Goal: Navigation & Orientation: Find specific page/section

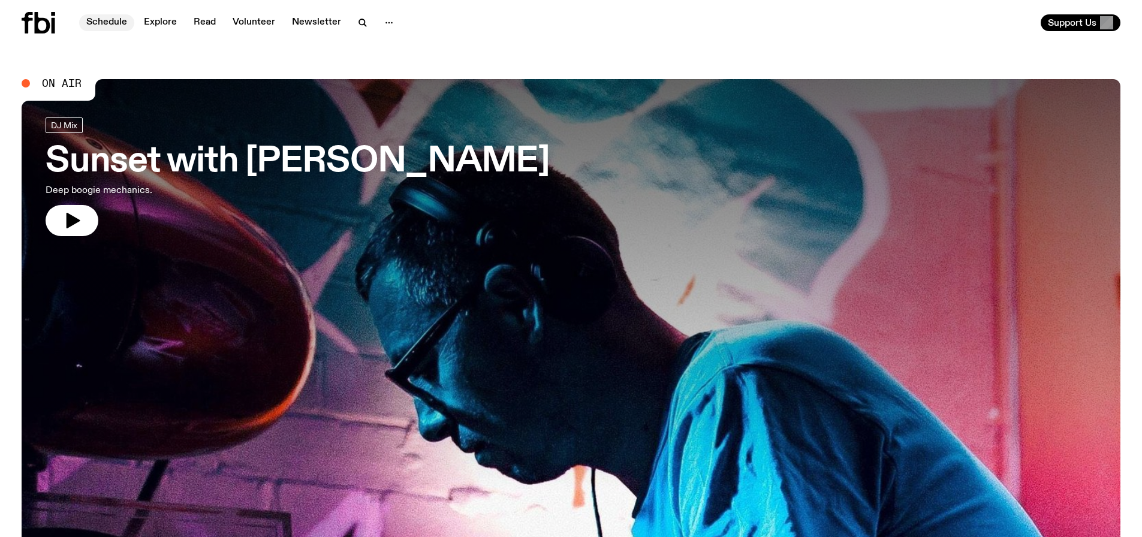
click at [103, 20] on link "Schedule" at bounding box center [106, 22] width 55 height 17
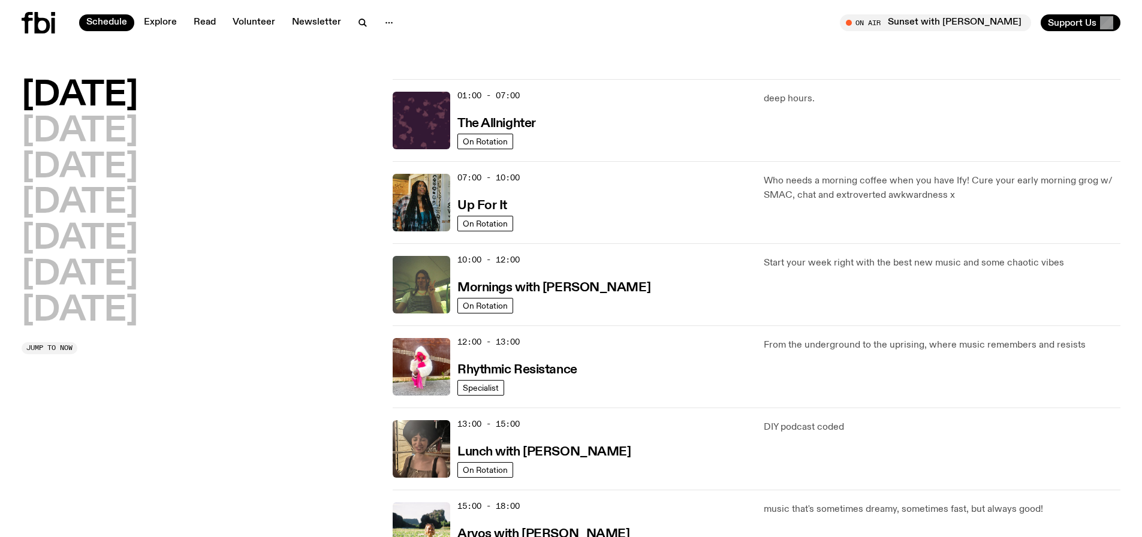
click at [33, 23] on icon at bounding box center [39, 23] width 34 height 22
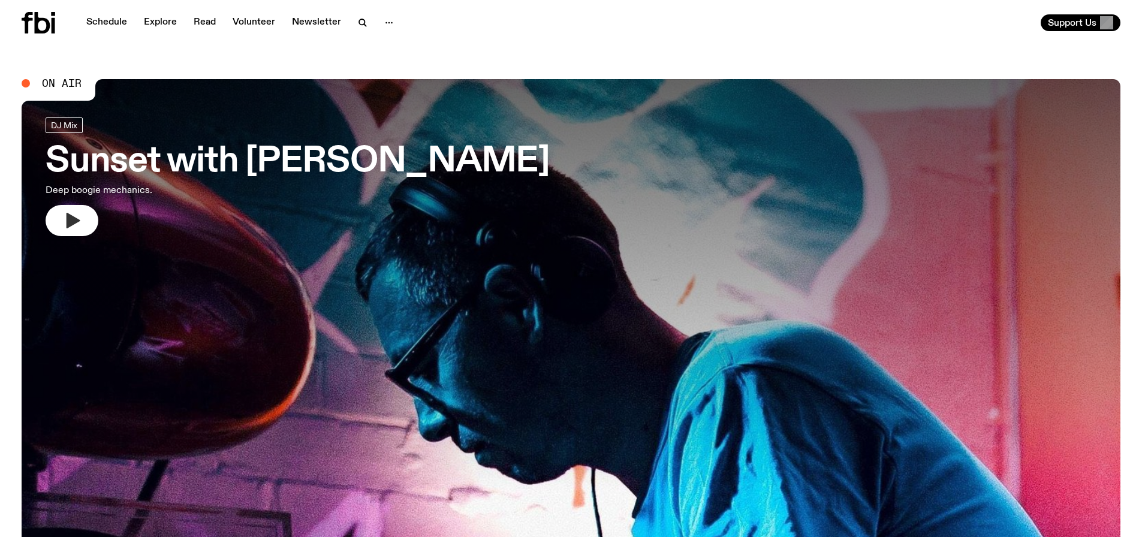
click at [71, 232] on button "button" at bounding box center [72, 220] width 53 height 31
